Goal: Task Accomplishment & Management: Manage account settings

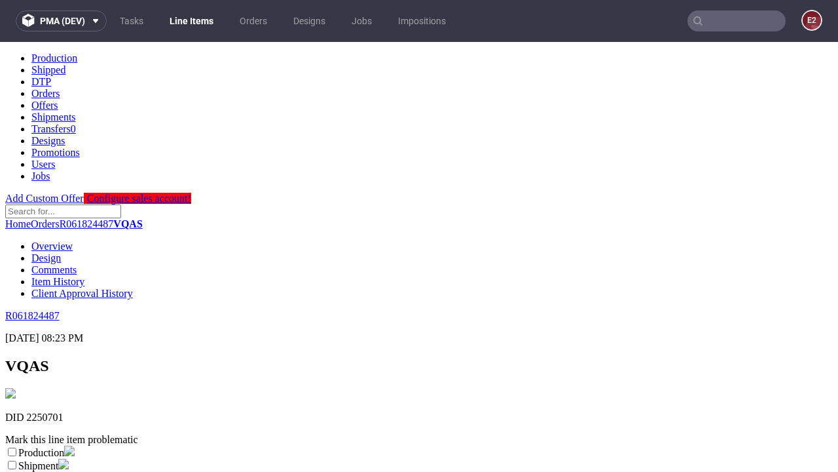
scroll to position [231, 0]
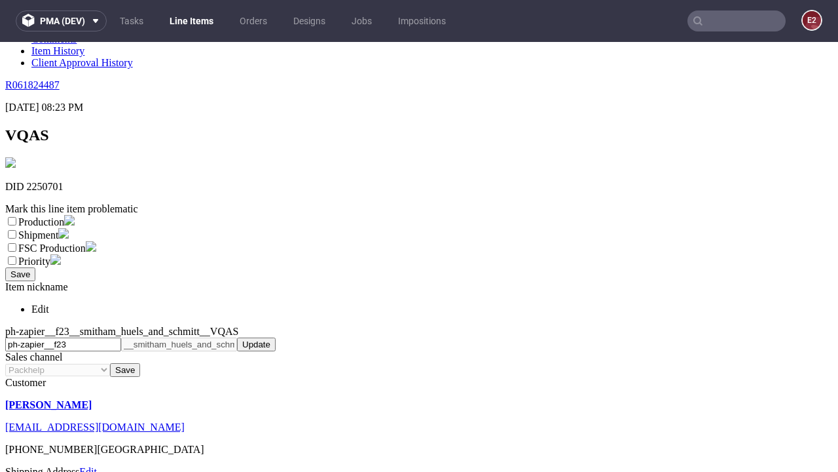
select select "dtp_ca_needed"
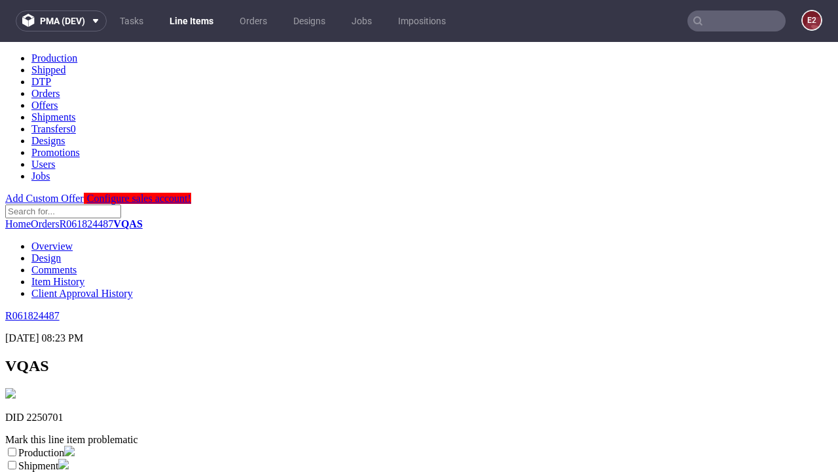
scroll to position [0, 0]
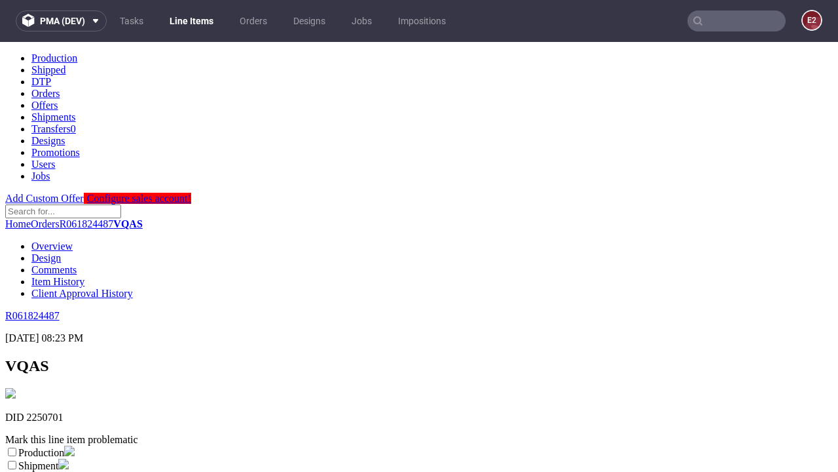
checkbox input "true"
